Goal: Task Accomplishment & Management: Manage account settings

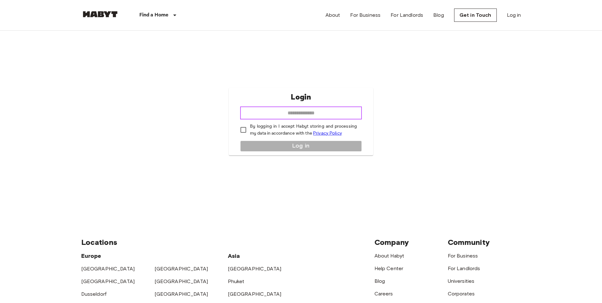
click at [268, 110] on input "email" at bounding box center [301, 113] width 122 height 13
click at [171, 78] on div "Login ​ By logging in I accept Habyt storing and processing my data in accordan…" at bounding box center [301, 122] width 440 height 182
click at [246, 117] on input "email" at bounding box center [301, 113] width 122 height 13
click at [207, 93] on div "Login ​ By logging in I accept Habyt storing and processing my data in accordan…" at bounding box center [301, 122] width 440 height 182
click at [271, 112] on input "email" at bounding box center [301, 113] width 122 height 13
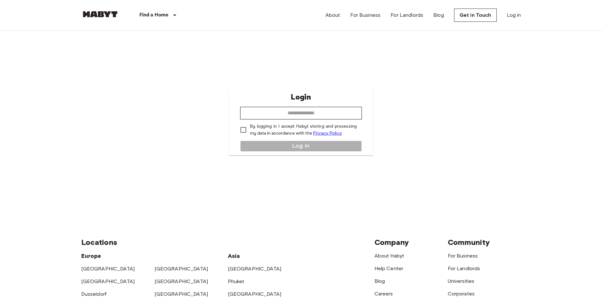
click at [165, 115] on div "Login ​ By logging in I accept Habyt storing and processing my data in accordan…" at bounding box center [301, 122] width 440 height 182
click at [263, 113] on input "email" at bounding box center [301, 113] width 122 height 13
click at [187, 122] on div "Login ​ By logging in I accept Habyt storing and processing my data in accordan…" at bounding box center [301, 122] width 440 height 182
drag, startPoint x: 255, startPoint y: 113, endPoint x: 251, endPoint y: 113, distance: 4.1
click at [255, 113] on input "email" at bounding box center [301, 113] width 122 height 13
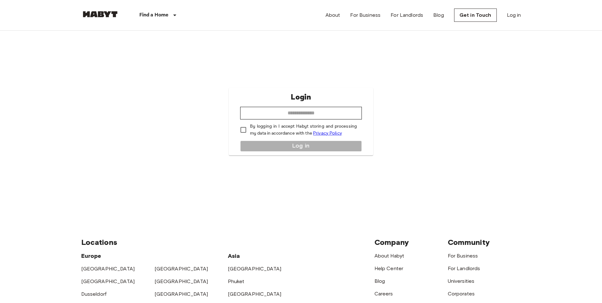
click at [191, 116] on div "Login ​ By logging in I accept Habyt storing and processing my data in accordan…" at bounding box center [301, 122] width 440 height 182
click at [262, 114] on input "email" at bounding box center [301, 113] width 122 height 13
click at [300, 114] on input "**********" at bounding box center [301, 113] width 122 height 13
type input "**********"
click at [276, 149] on button "Log in" at bounding box center [301, 146] width 122 height 11
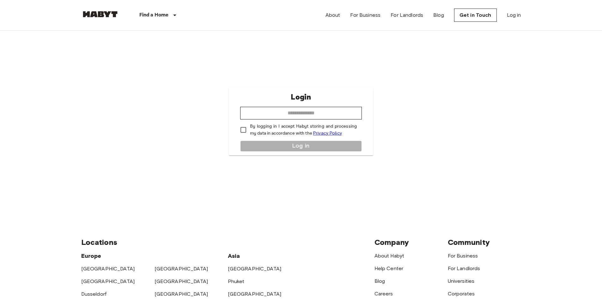
click at [306, 112] on input "email" at bounding box center [301, 113] width 122 height 13
click at [140, 120] on div "Login ​ By logging in I accept Habyt storing and processing my data in accordan…" at bounding box center [301, 122] width 440 height 182
click at [348, 78] on div "Login ​ By logging in I accept Habyt storing and processing my data in accordan…" at bounding box center [301, 122] width 440 height 182
